Goal: Find specific page/section: Find specific page/section

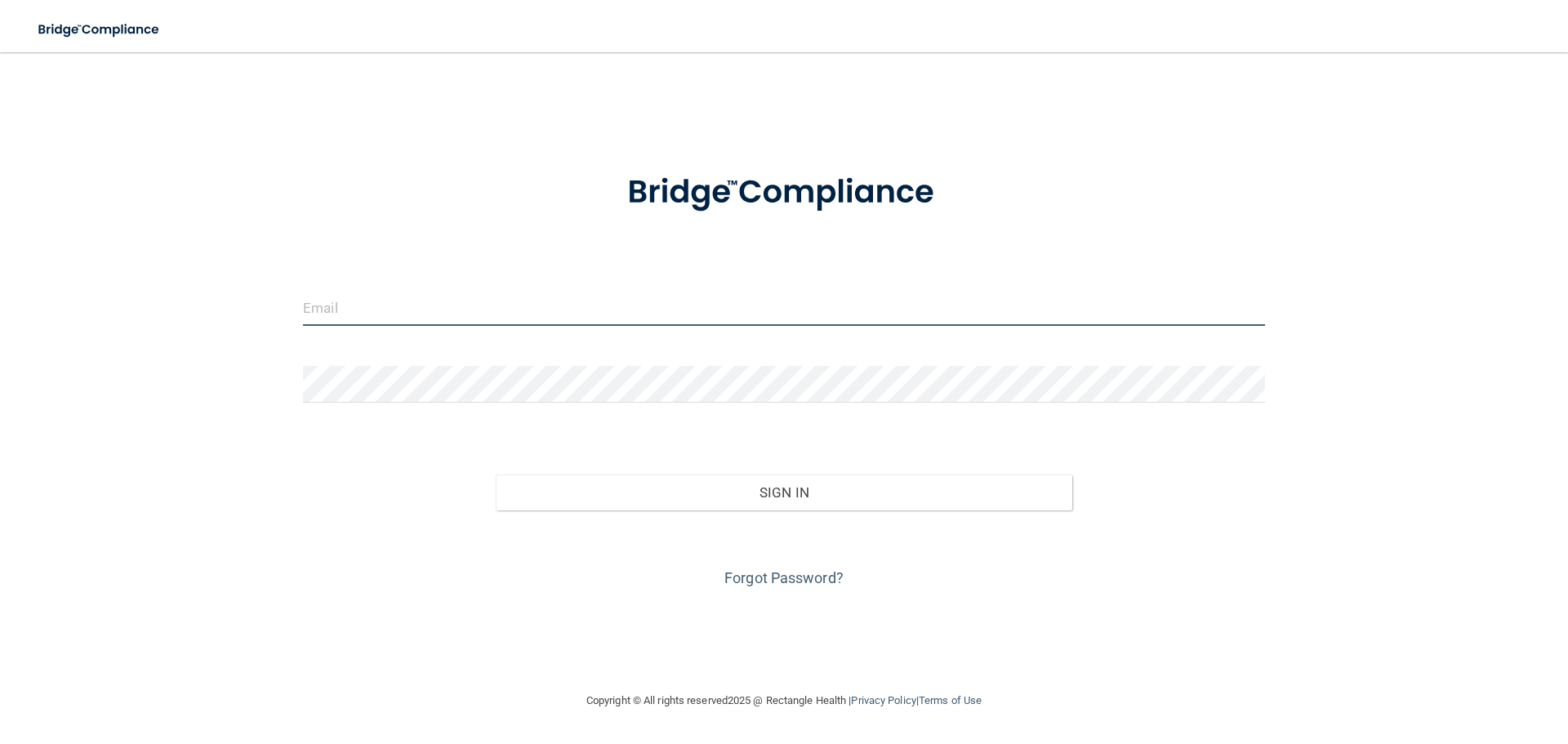
type input "[EMAIL_ADDRESS][DOMAIN_NAME]"
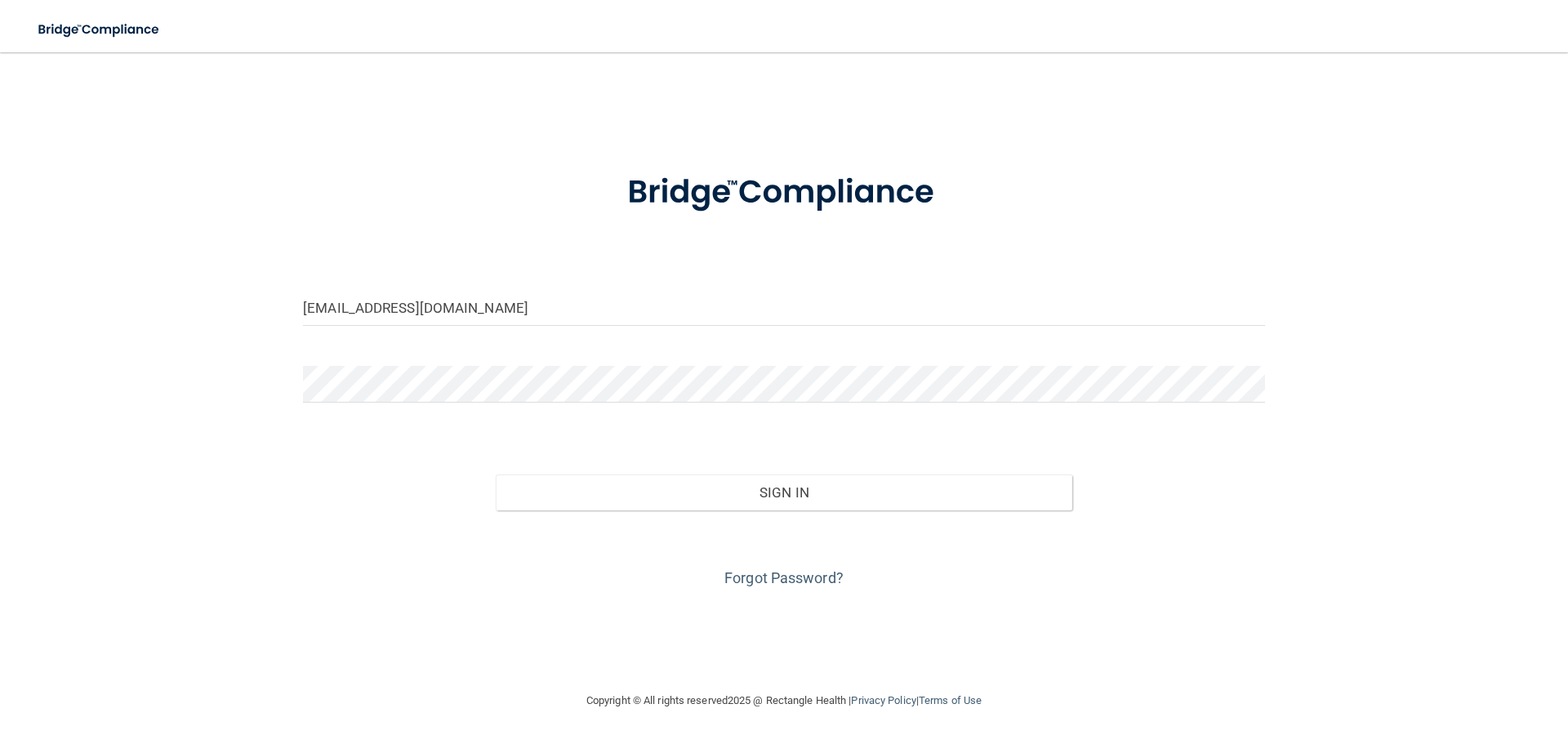
click at [830, 511] on div "Forgot Password?" at bounding box center [784, 551] width 986 height 81
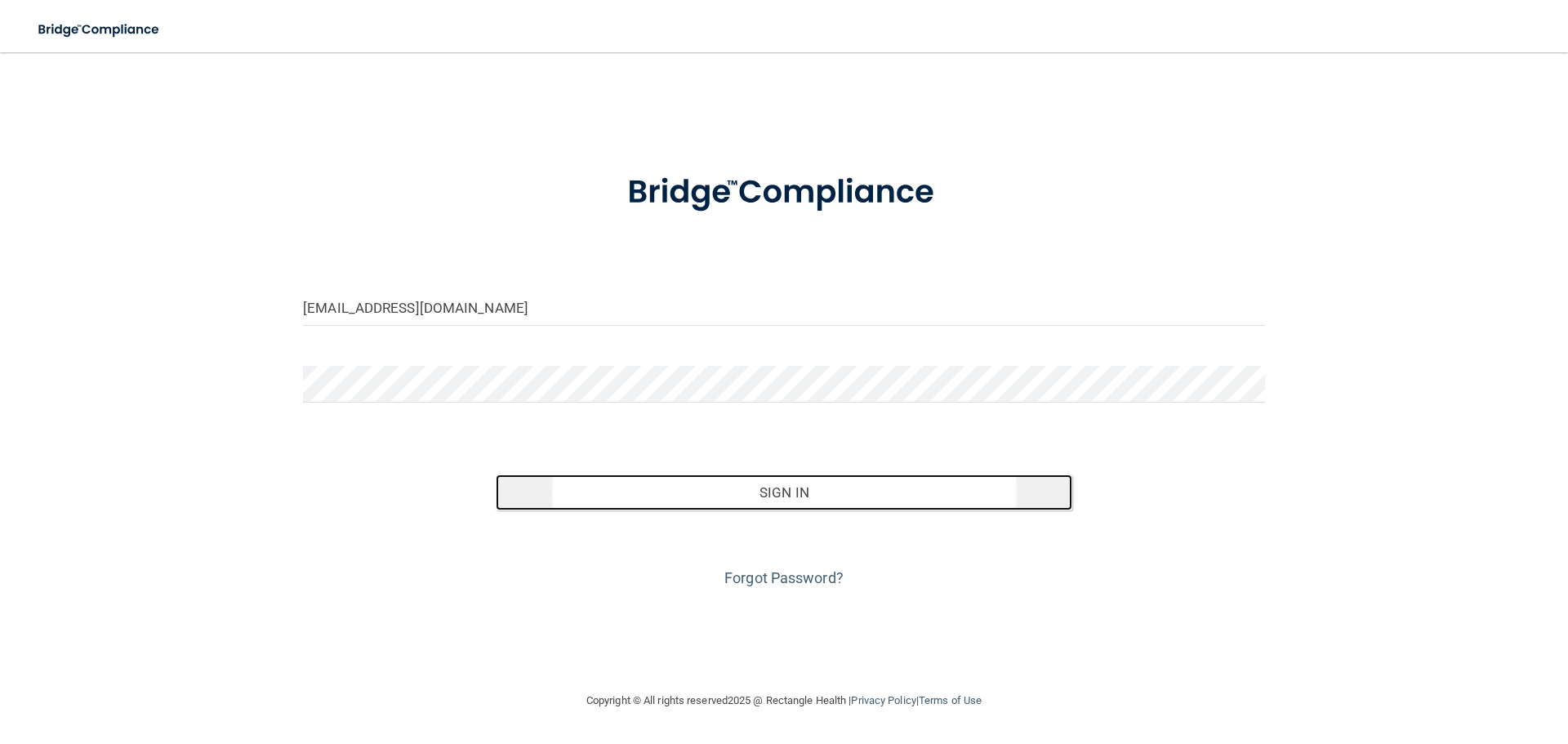
click at [839, 500] on button "Sign In" at bounding box center [784, 492] width 577 height 36
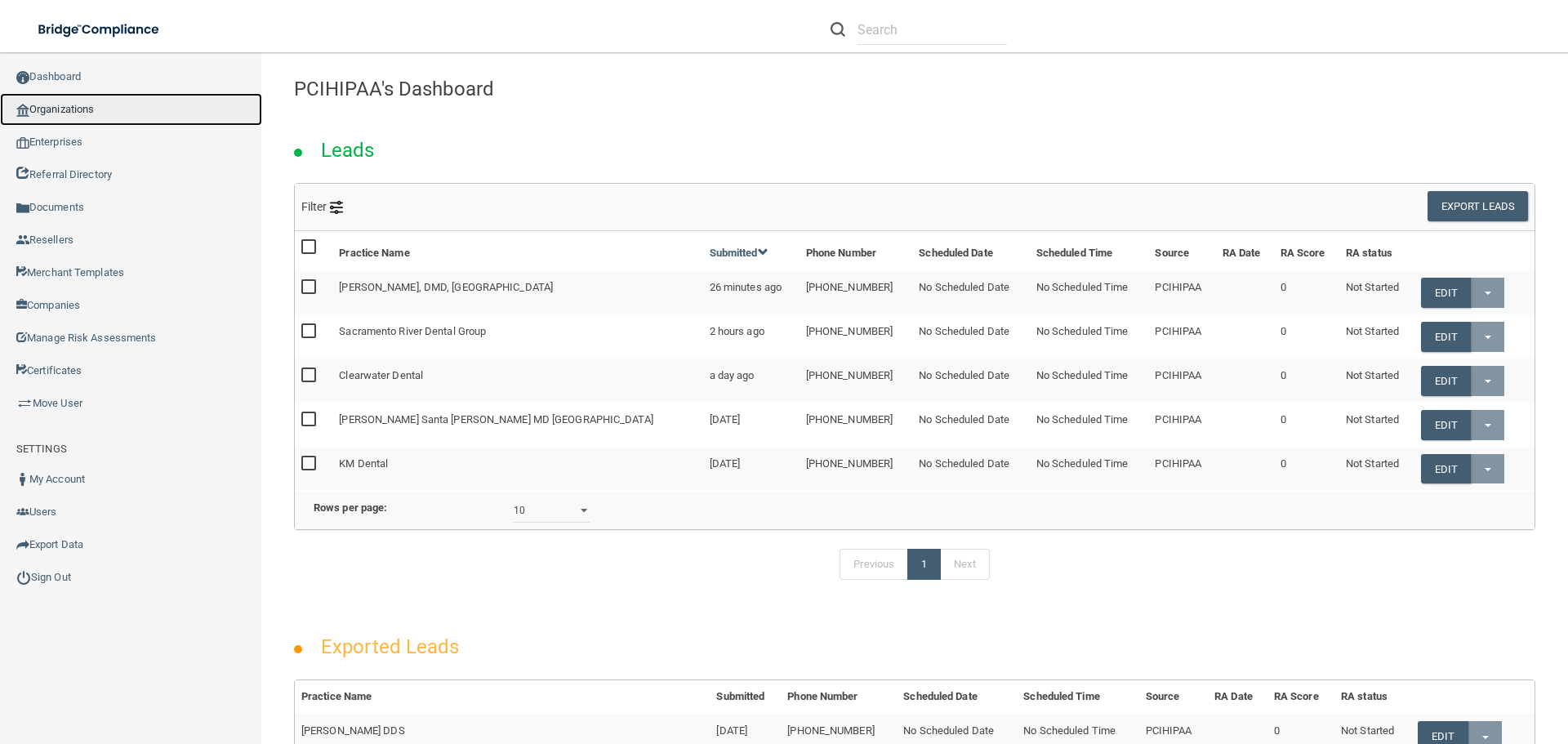
click at [95, 109] on link "Organizations" at bounding box center [131, 109] width 262 height 33
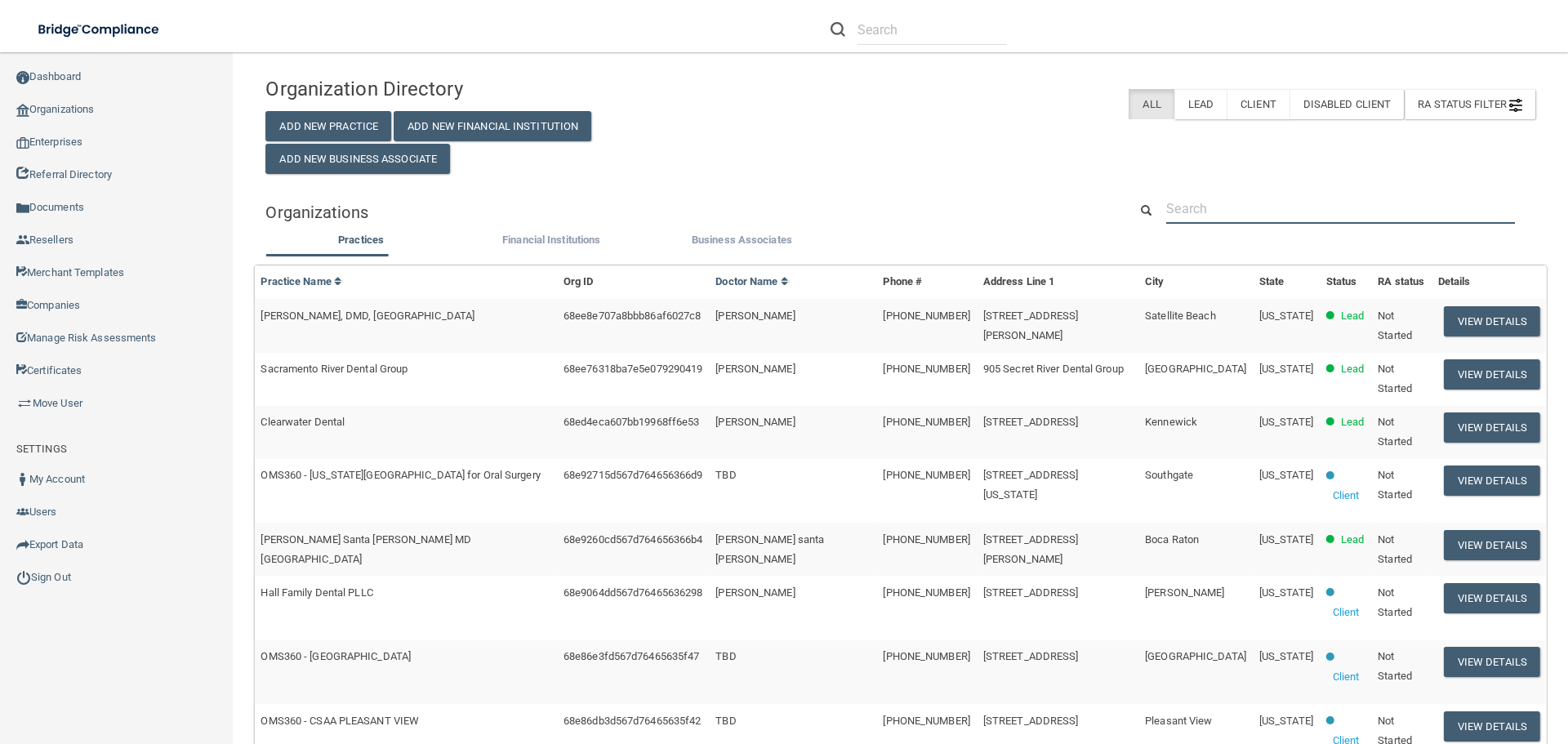
click at [1267, 207] on input "text" at bounding box center [1340, 208] width 349 height 30
paste input "[PHONE_NUMBER]"
type input "[PHONE_NUMBER]"
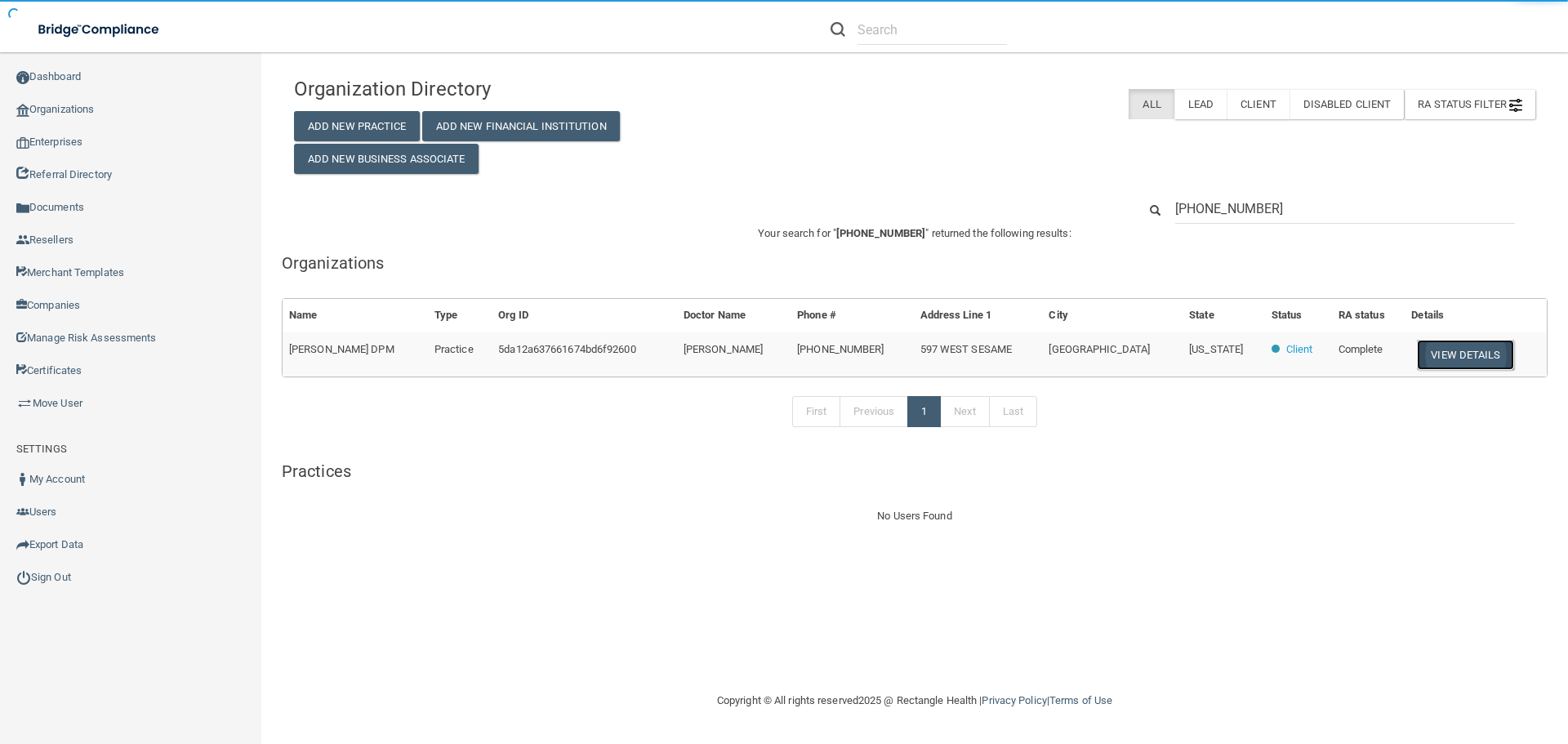
click at [1431, 352] on button "View Details" at bounding box center [1465, 354] width 97 height 30
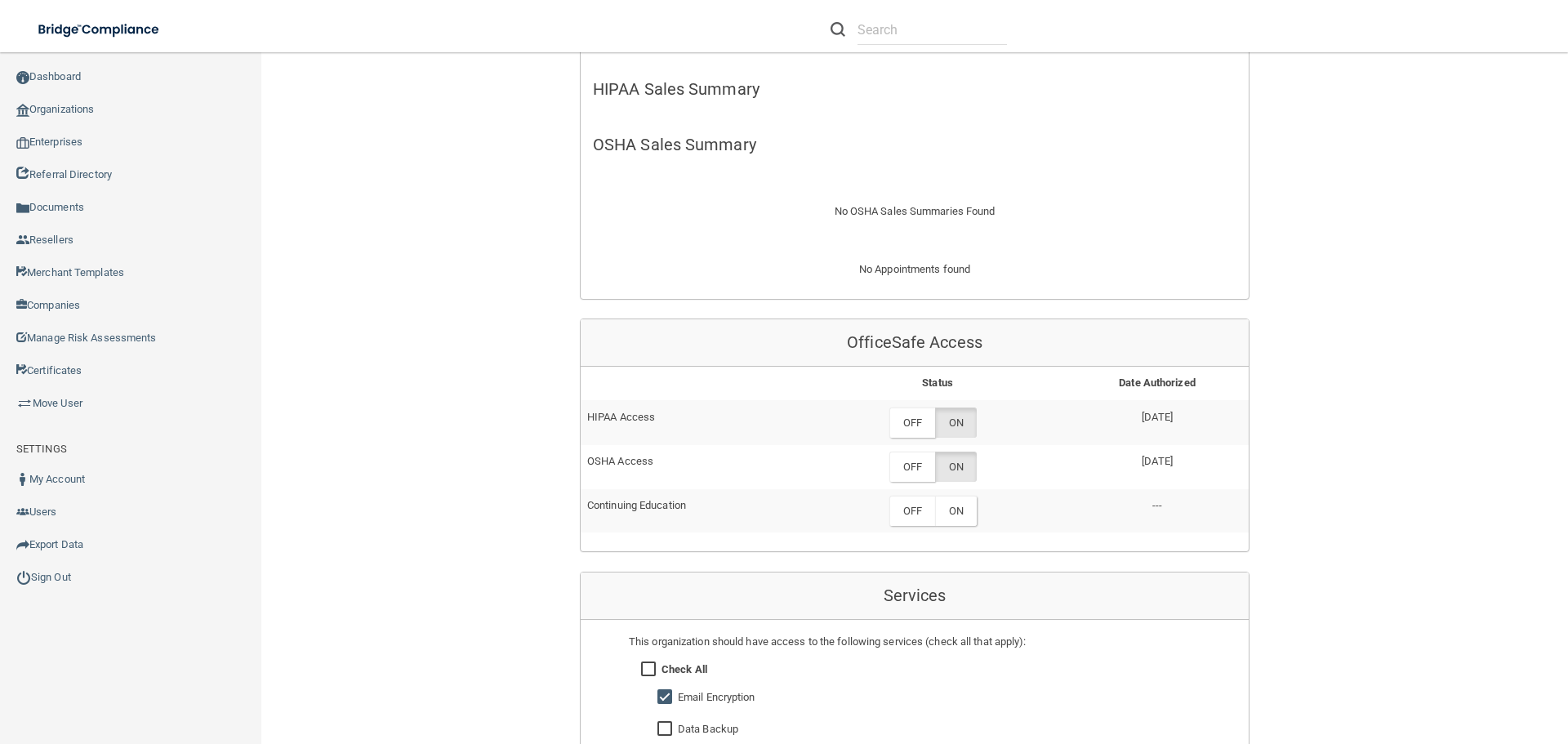
scroll to position [350, 0]
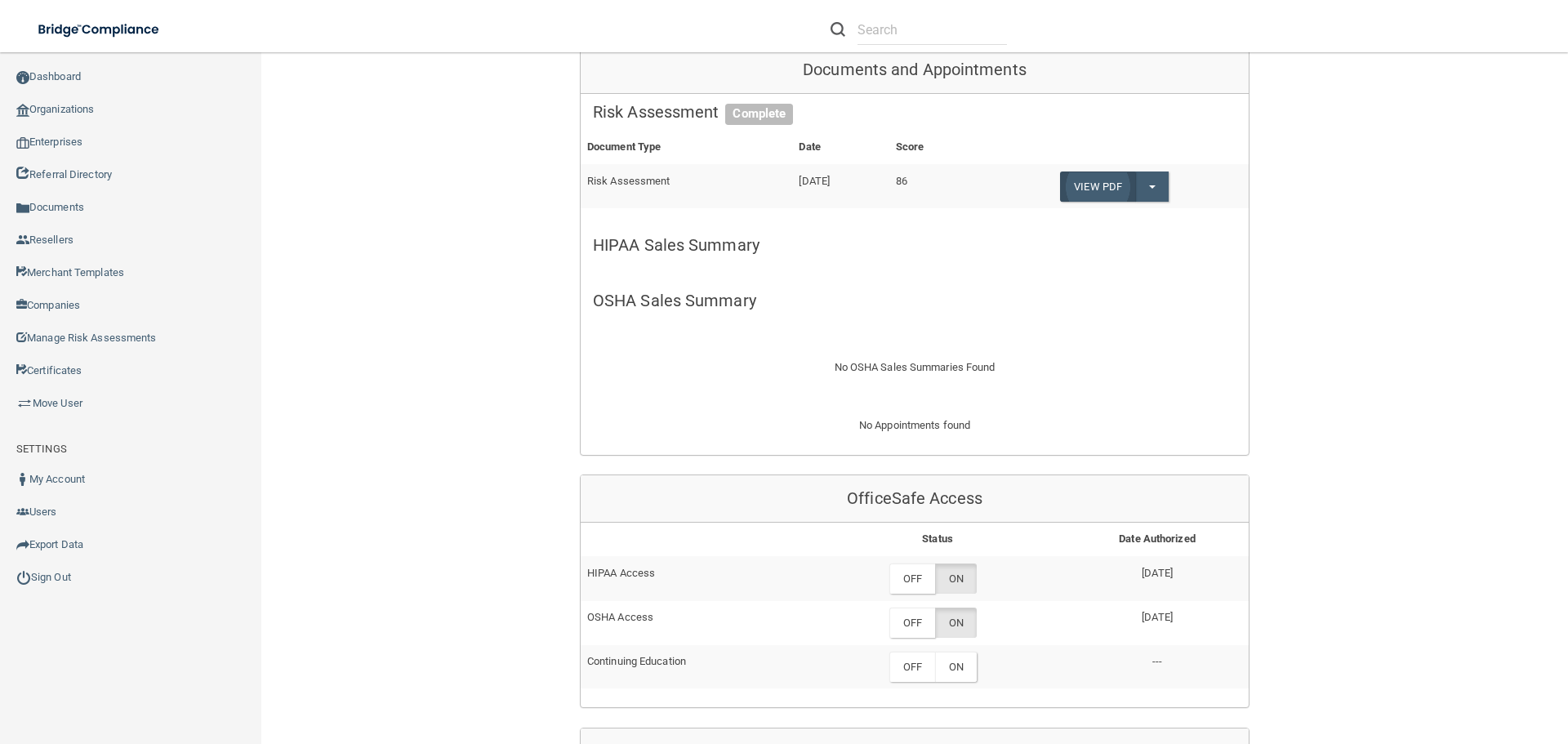
click at [1116, 182] on link "View PDF" at bounding box center [1097, 186] width 75 height 30
click at [1161, 191] on button "Split button!" at bounding box center [1151, 186] width 34 height 30
click at [1156, 216] on link "QA SUMMARY" at bounding box center [1125, 219] width 131 height 24
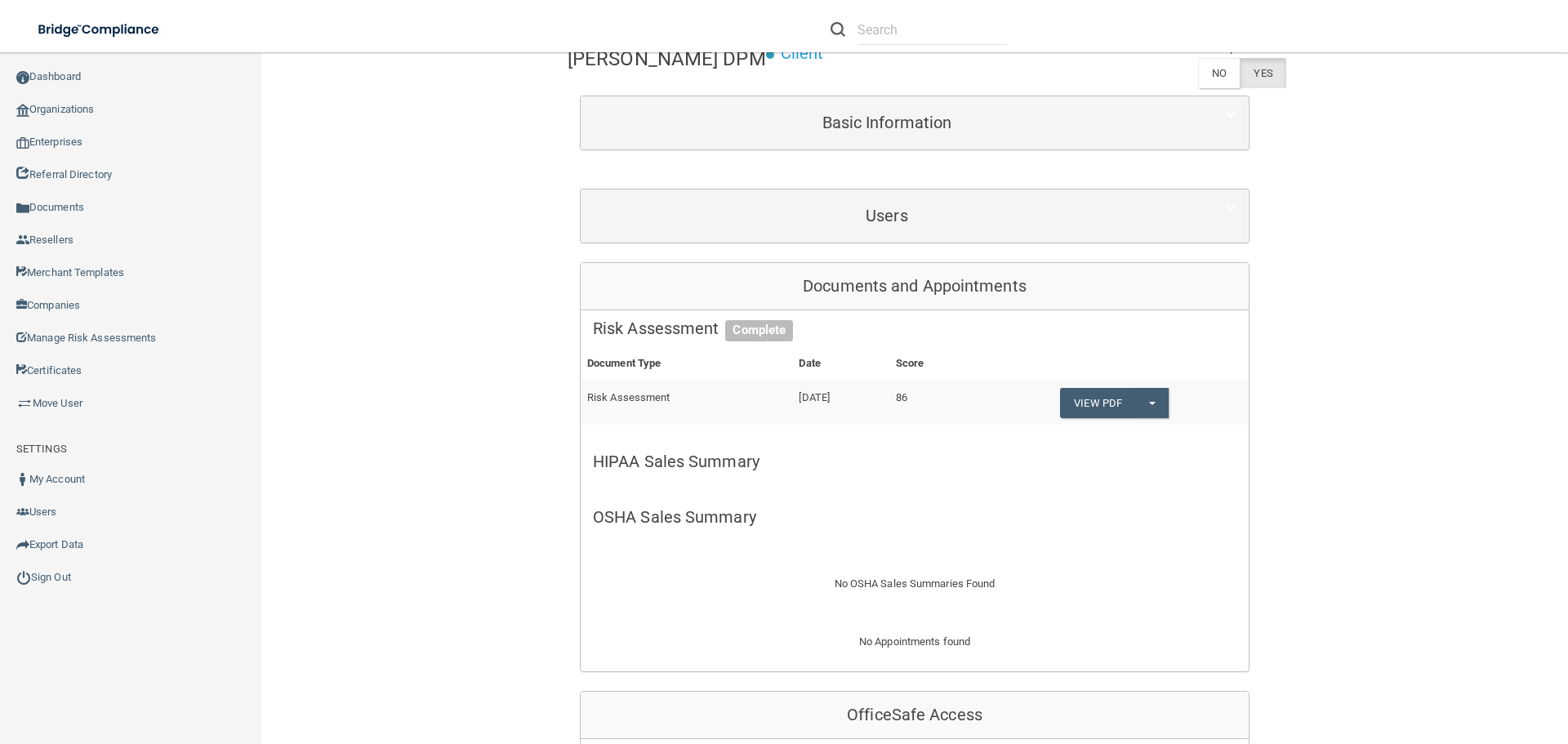
scroll to position [0, 0]
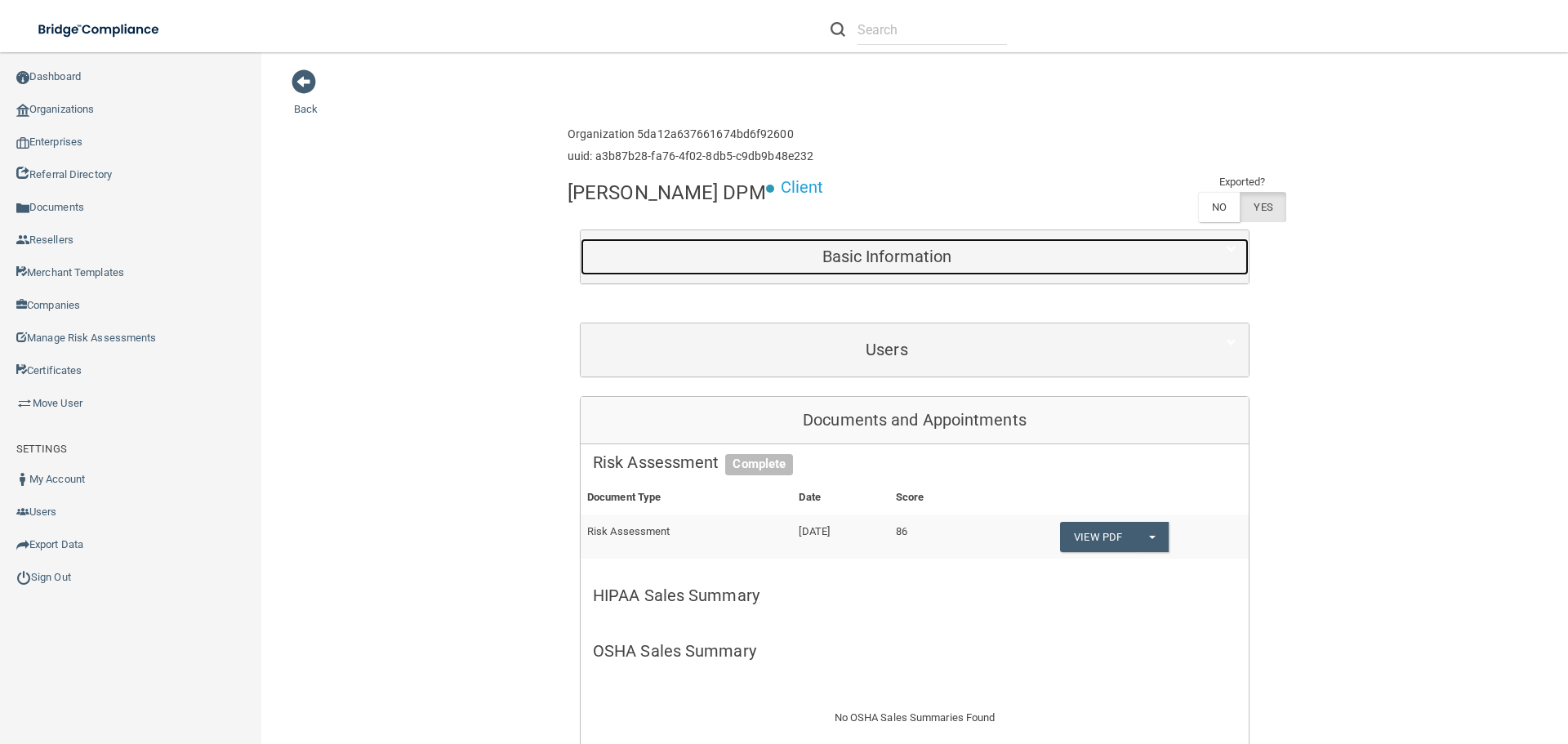
click at [858, 263] on h5 "Basic Information" at bounding box center [887, 256] width 588 height 18
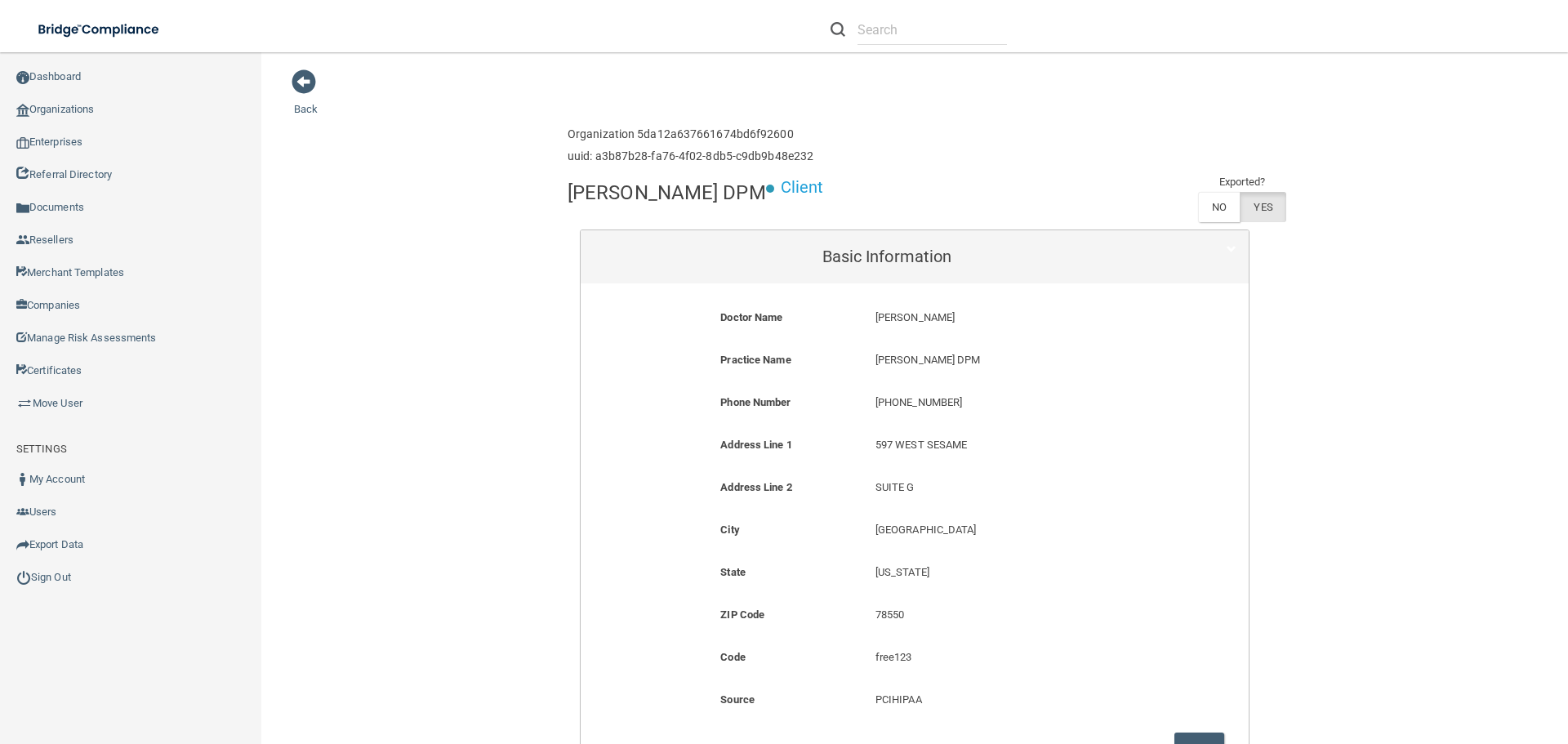
drag, startPoint x: 950, startPoint y: 322, endPoint x: 867, endPoint y: 321, distance: 83.0
click at [867, 321] on div "[PERSON_NAME] [PERSON_NAME]" at bounding box center [1018, 322] width 309 height 30
copy p "[PERSON_NAME]"
click at [71, 579] on link "Sign Out" at bounding box center [131, 577] width 262 height 33
